Goal: Information Seeking & Learning: Learn about a topic

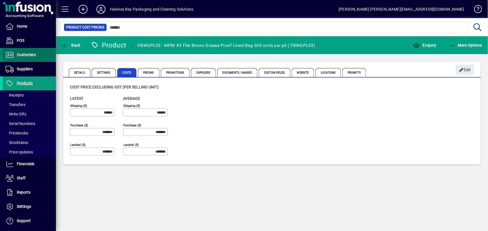
click at [29, 55] on span "Customers" at bounding box center [26, 55] width 19 height 4
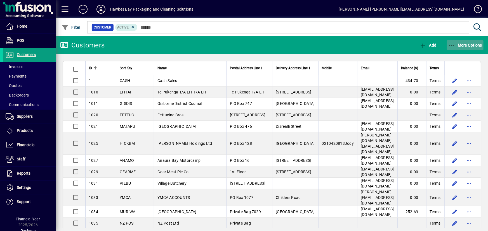
click at [452, 44] on icon "button" at bounding box center [451, 46] width 7 height 6
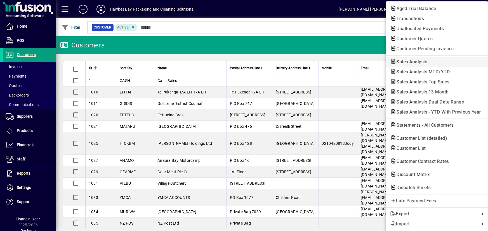
click at [414, 63] on span "Sales Analysis" at bounding box center [410, 61] width 40 height 5
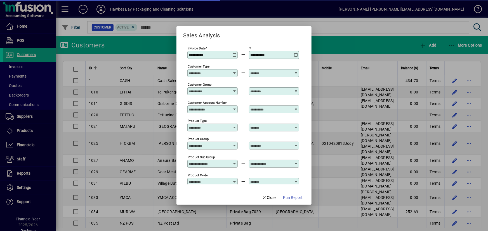
type input "**********"
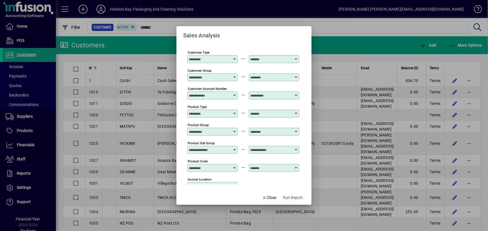
scroll to position [25, 0]
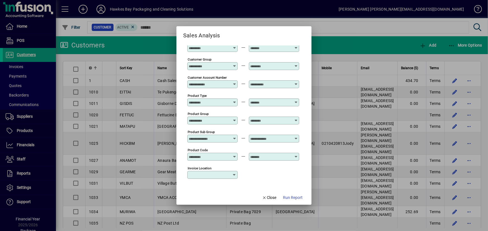
click at [235, 118] on icon at bounding box center [234, 118] width 4 height 0
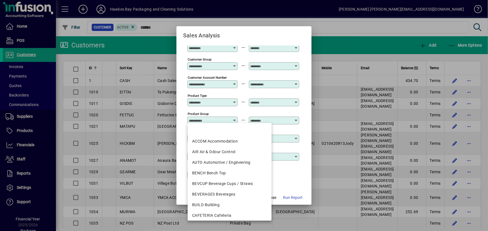
click at [234, 109] on div at bounding box center [212, 109] width 50 height 6
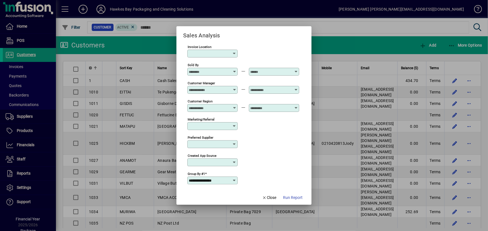
scroll to position [152, 0]
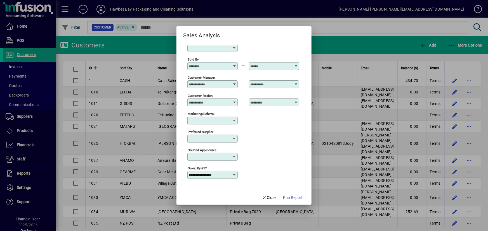
click at [233, 100] on div at bounding box center [213, 102] width 49 height 4
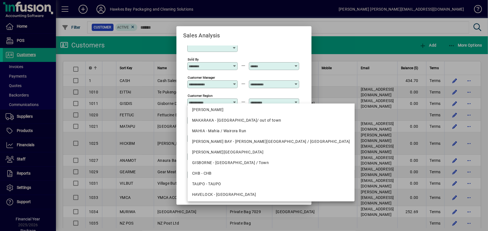
scroll to position [76, 0]
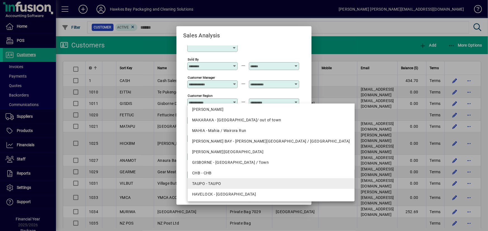
click at [224, 182] on div "TAUPO - TAUPO" at bounding box center [271, 184] width 158 height 6
type input "**********"
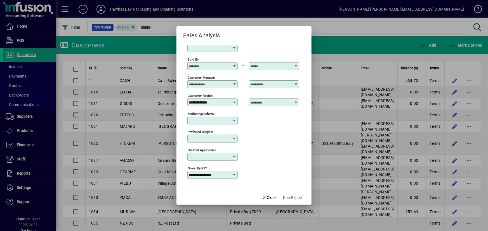
click at [294, 100] on div at bounding box center [274, 102] width 49 height 4
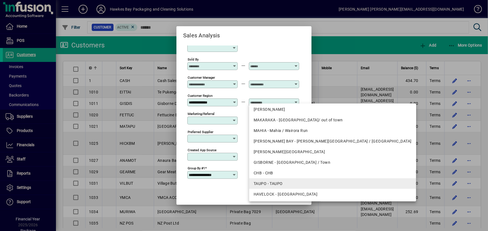
click at [280, 183] on div "TAUPO - TAUPO" at bounding box center [332, 184] width 158 height 6
type input "**********"
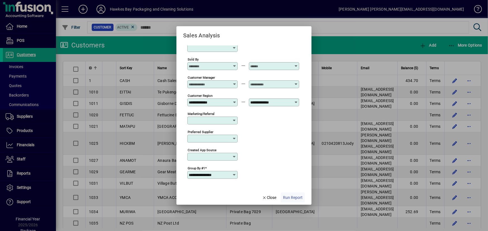
click at [298, 197] on span "Run Report" at bounding box center [293, 198] width 20 height 6
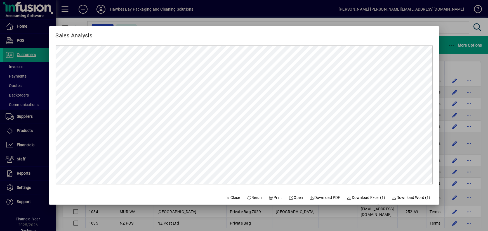
scroll to position [0, 0]
click at [232, 200] on span "Close" at bounding box center [233, 198] width 15 height 6
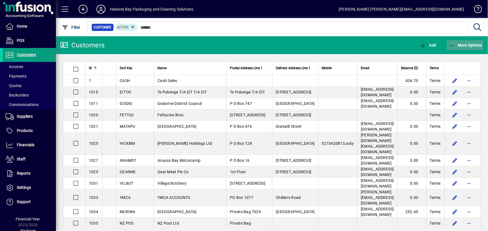
click at [457, 45] on span "More Options" at bounding box center [465, 45] width 34 height 4
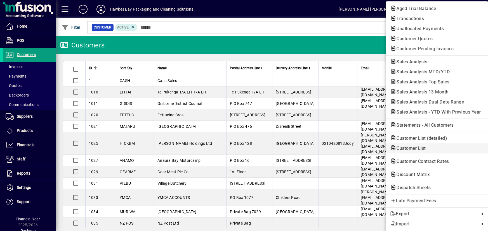
click at [411, 147] on span "Customer List" at bounding box center [409, 148] width 38 height 5
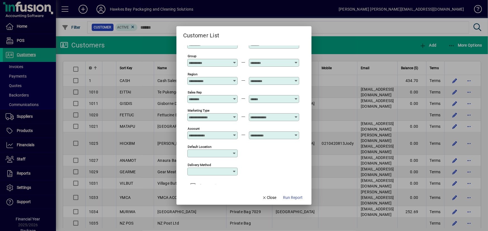
scroll to position [20, 0]
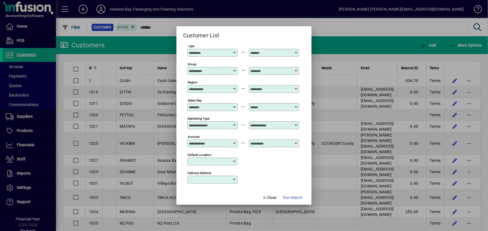
click at [234, 87] on icon at bounding box center [234, 87] width 4 height 0
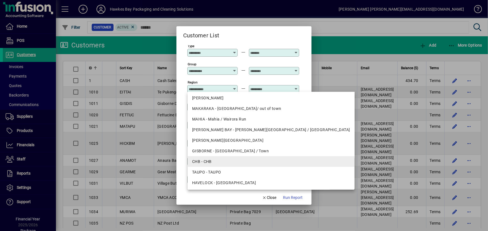
scroll to position [76, 0]
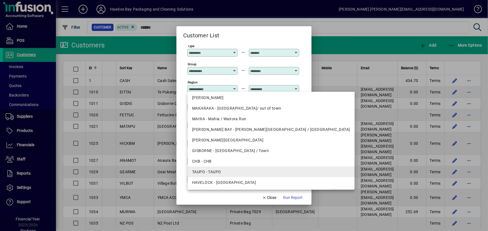
click at [237, 173] on div "TAUPO - TAUPO" at bounding box center [271, 172] width 158 height 6
type input "**********"
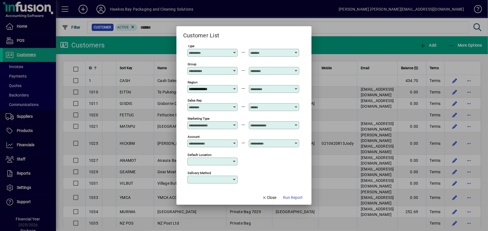
click at [297, 87] on icon at bounding box center [296, 87] width 4 height 0
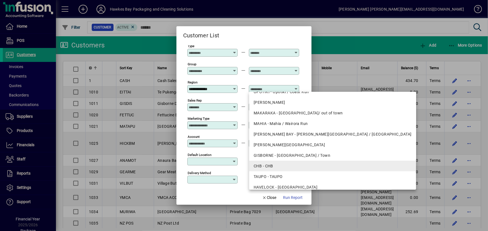
scroll to position [76, 0]
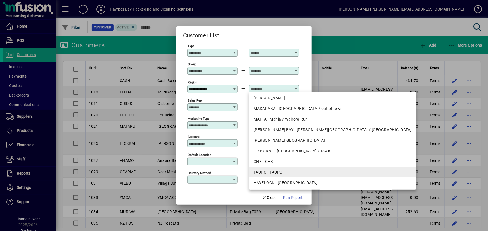
click at [289, 172] on div "TAUPO - TAUPO" at bounding box center [332, 173] width 158 height 6
type input "**********"
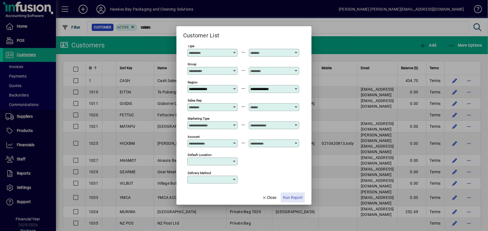
click at [293, 196] on span "Run Report" at bounding box center [293, 198] width 20 height 6
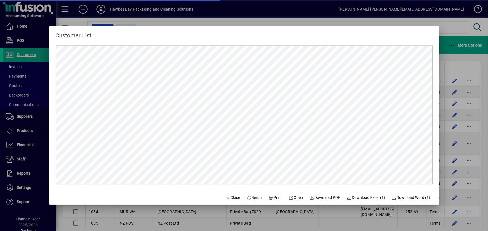
scroll to position [0, 0]
click at [273, 198] on span "Print" at bounding box center [275, 198] width 13 height 6
click at [269, 198] on icon at bounding box center [271, 198] width 5 height 4
click at [364, 201] on span "button" at bounding box center [366, 197] width 43 height 13
click at [227, 196] on span "Close" at bounding box center [233, 198] width 15 height 6
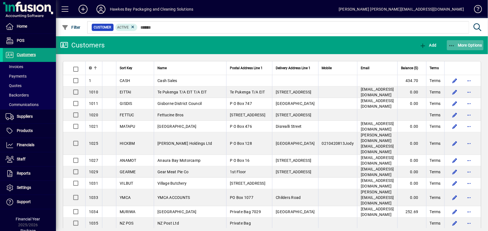
click at [455, 45] on span "More Options" at bounding box center [465, 45] width 34 height 4
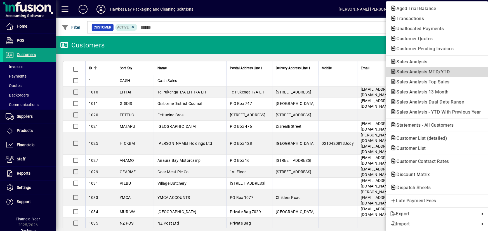
click at [422, 72] on span "Sales Analysis MTD/YTD" at bounding box center [421, 71] width 62 height 5
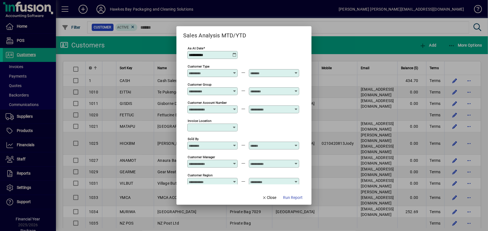
click at [290, 199] on span "Run Report" at bounding box center [293, 198] width 20 height 6
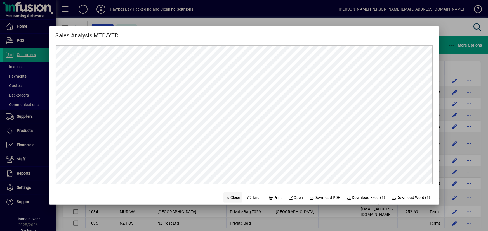
click at [226, 197] on icon "button" at bounding box center [228, 198] width 5 height 4
